Goal: Task Accomplishment & Management: Manage account settings

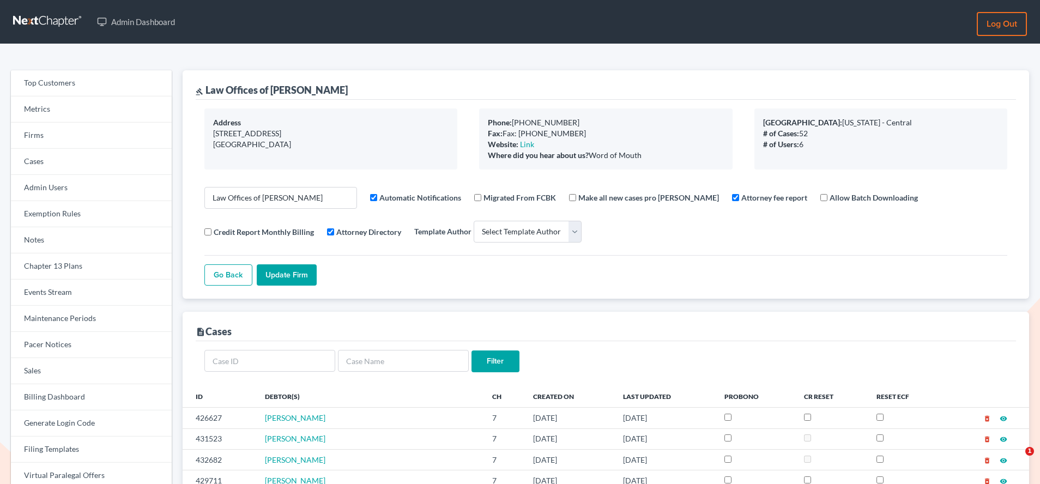
select select
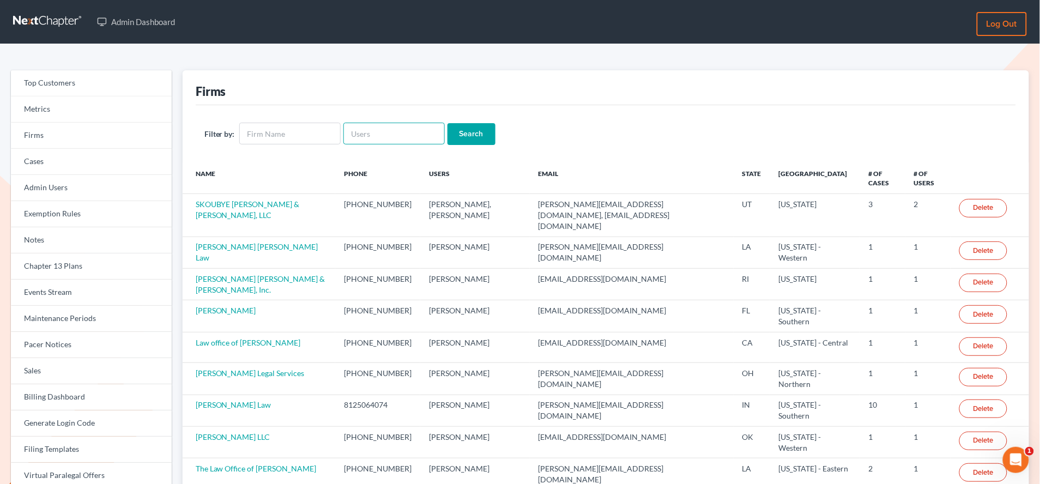
click at [385, 137] on input "text" at bounding box center [393, 134] width 101 height 22
paste input "[EMAIL_ADDRESS][DOMAIN_NAME]"
type input "[EMAIL_ADDRESS][DOMAIN_NAME]"
click at [476, 133] on input "Search" at bounding box center [472, 134] width 48 height 22
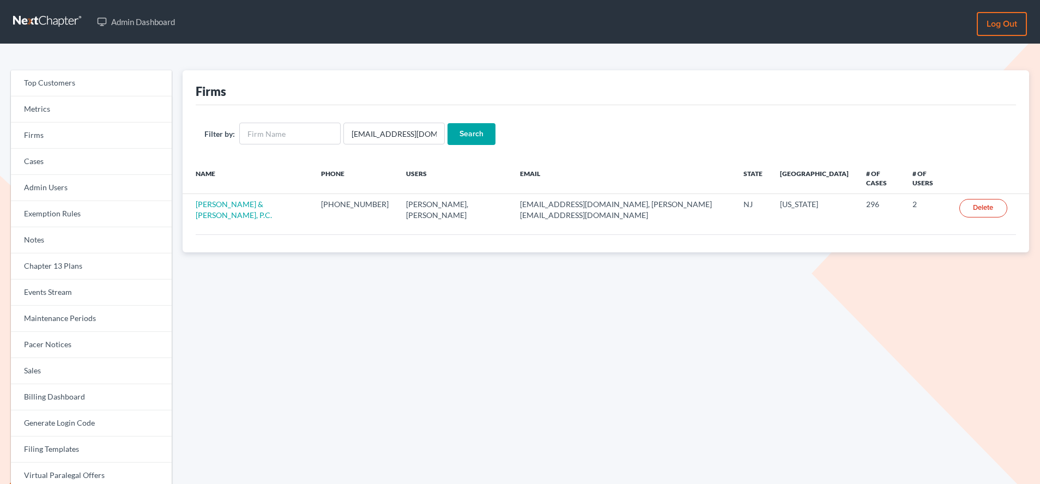
click at [246, 200] on link "[PERSON_NAME] & [PERSON_NAME], P.C." at bounding box center [234, 210] width 76 height 20
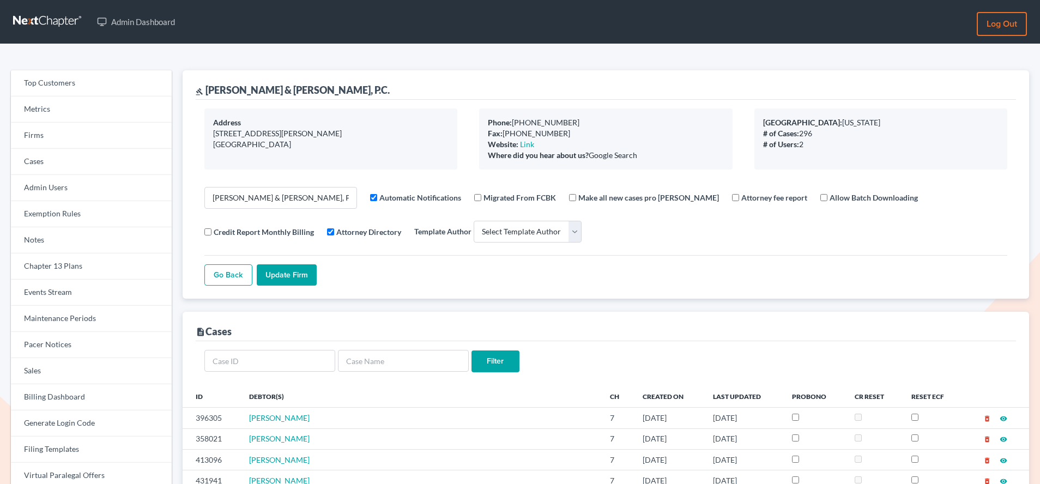
select select
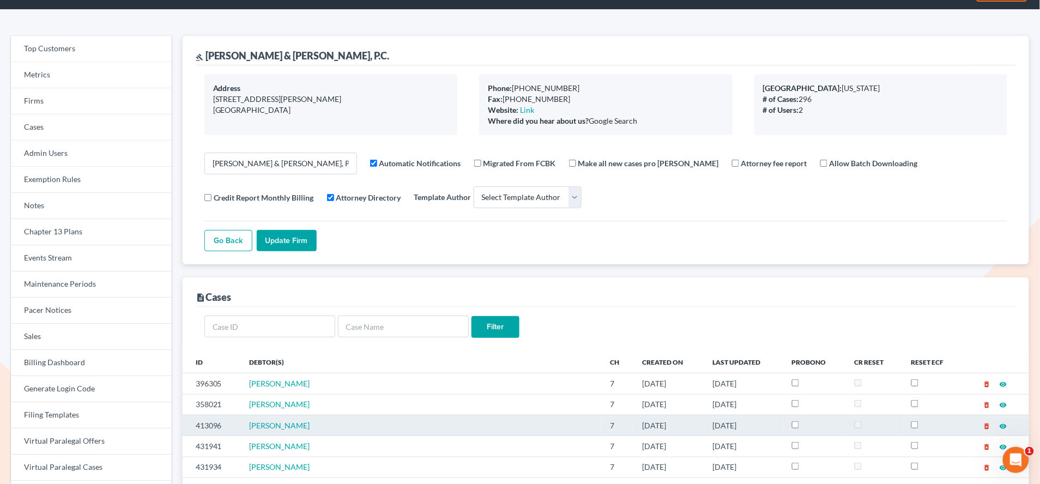
scroll to position [35, 0]
